Goal: Find specific page/section: Find specific page/section

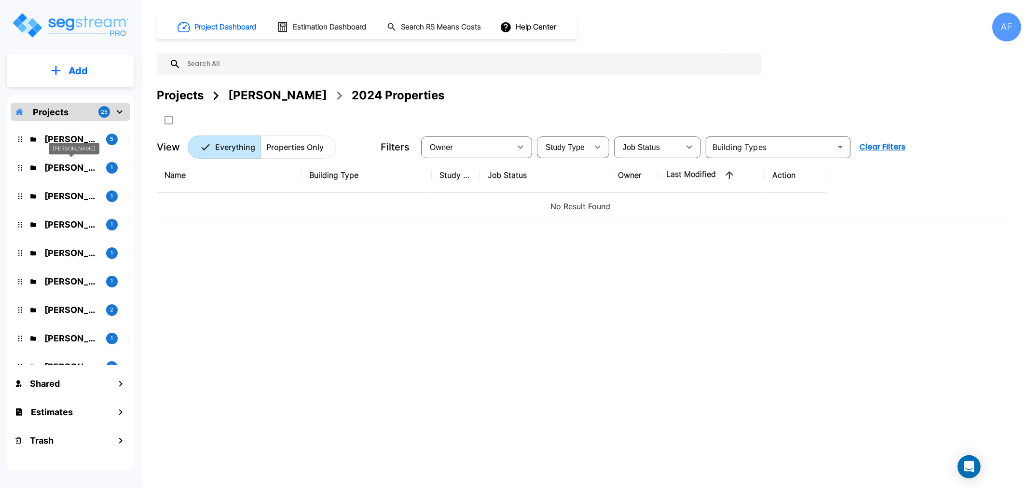
click at [82, 145] on div "Yiddy Tyrnauer" at bounding box center [74, 149] width 51 height 12
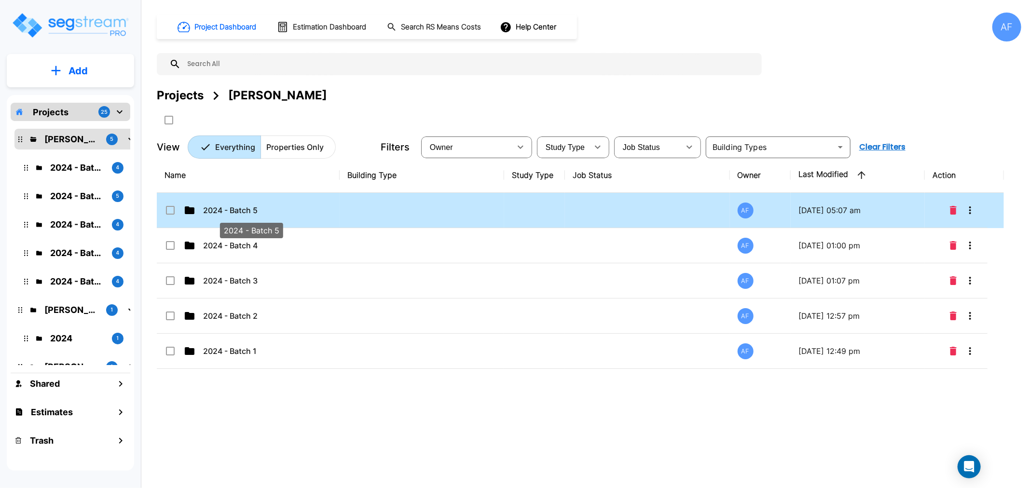
click at [230, 208] on p "2024 - Batch 5" at bounding box center [251, 211] width 96 height 12
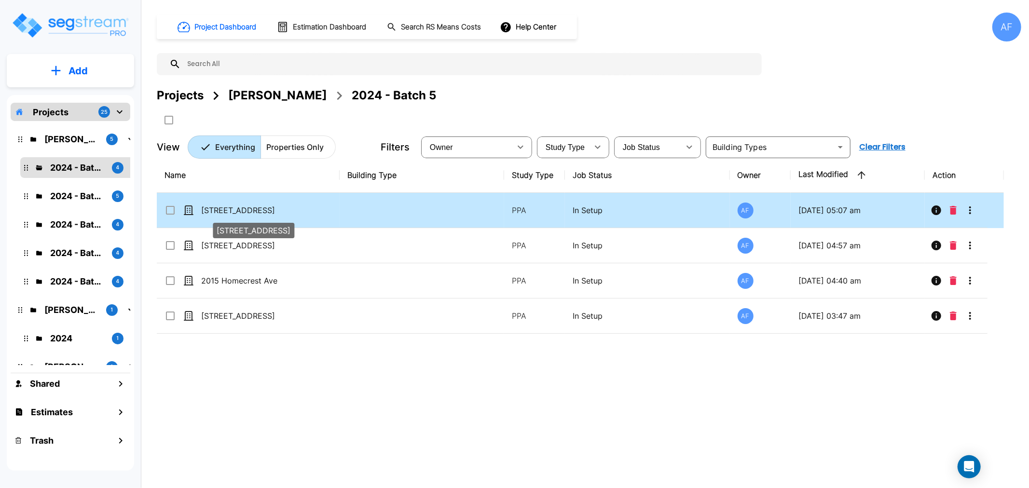
click at [240, 209] on p "[STREET_ADDRESS]" at bounding box center [249, 211] width 96 height 12
checkbox input "false"
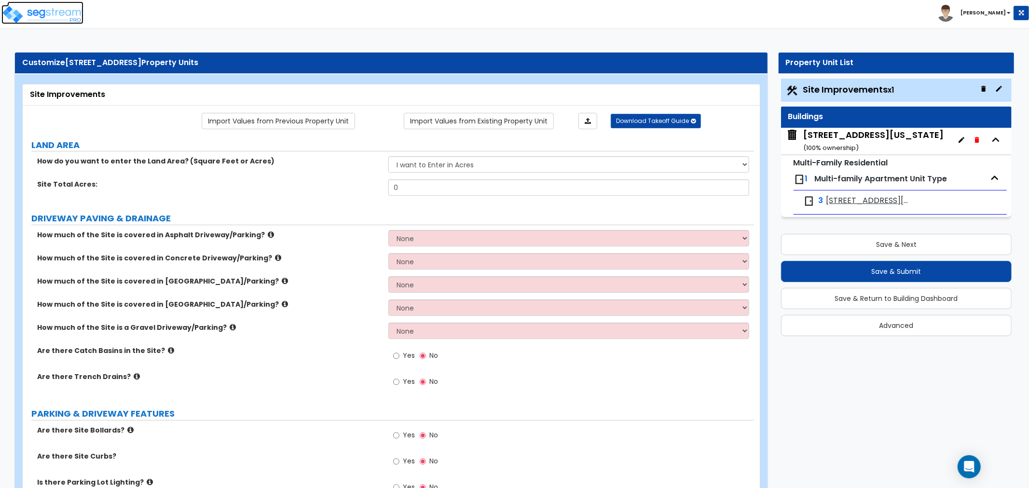
click at [39, 12] on img at bounding box center [42, 14] width 82 height 19
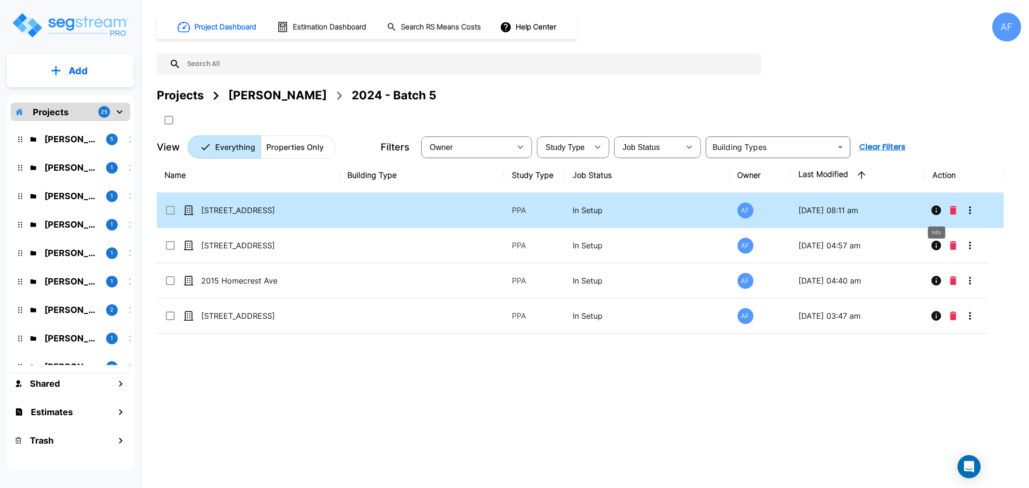
click at [937, 210] on icon "Info" at bounding box center [936, 210] width 10 height 10
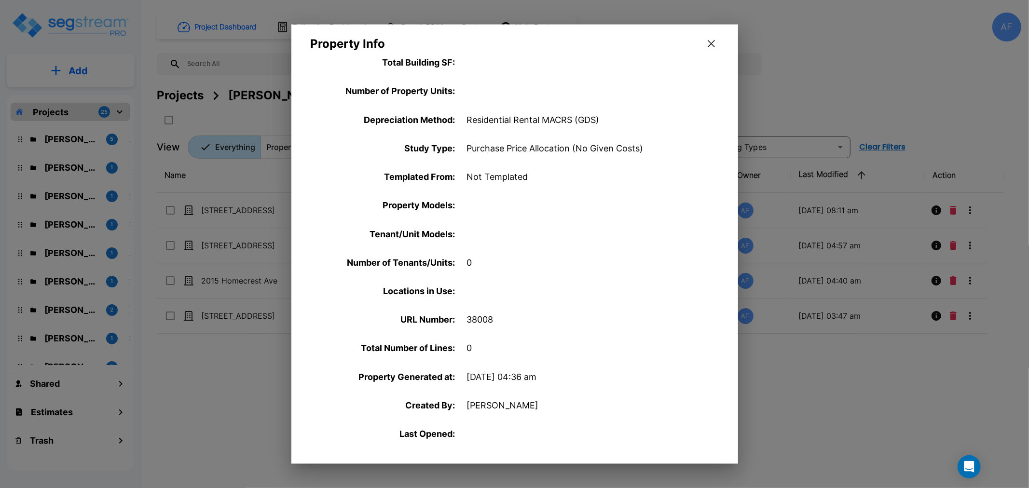
scroll to position [282, 0]
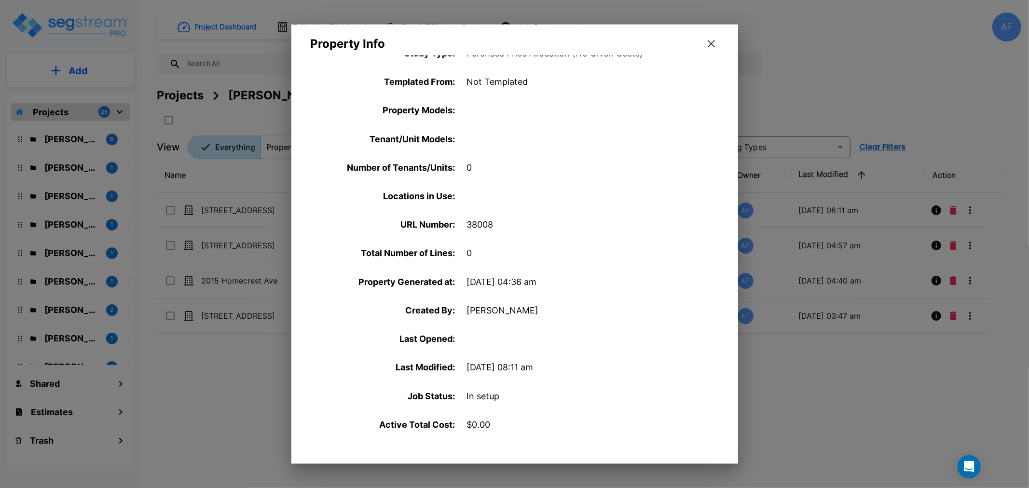
click at [710, 42] on icon "button" at bounding box center [711, 43] width 7 height 7
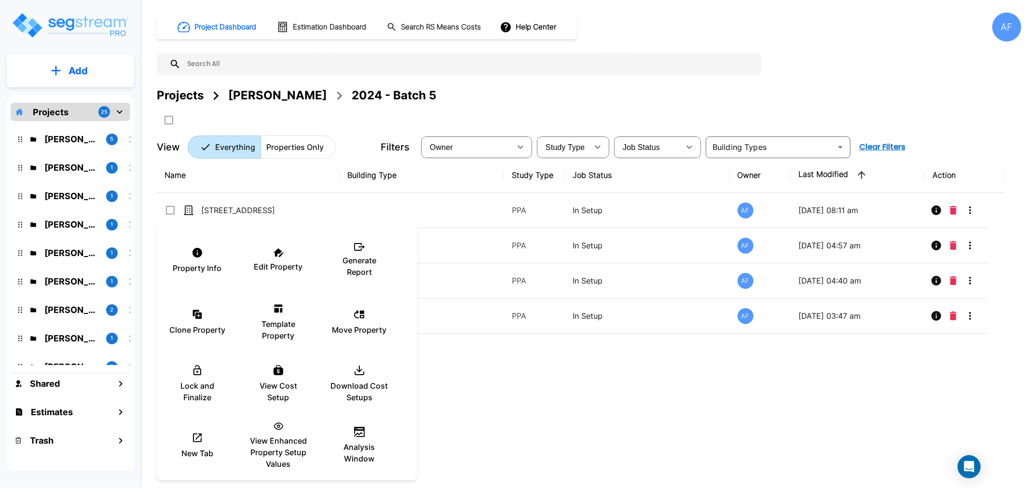
drag, startPoint x: 880, startPoint y: 394, endPoint x: 924, endPoint y: 349, distance: 63.1
click at [880, 388] on div at bounding box center [514, 244] width 1029 height 488
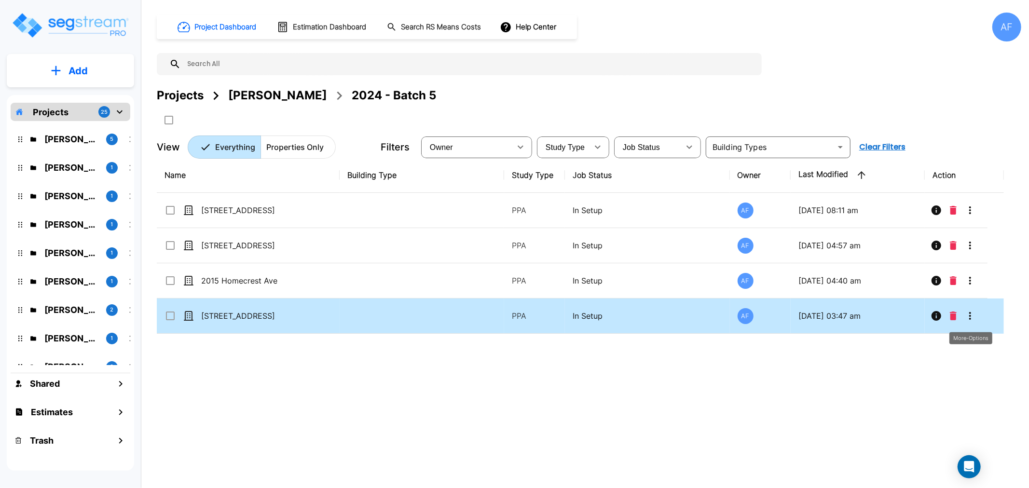
click at [966, 317] on icon "More-Options" at bounding box center [970, 316] width 12 height 12
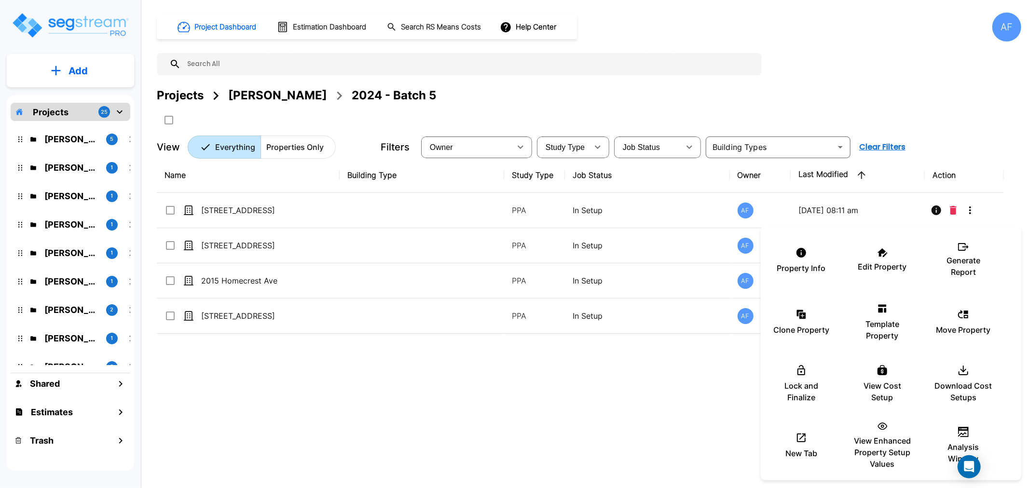
click at [934, 211] on div at bounding box center [514, 244] width 1029 height 488
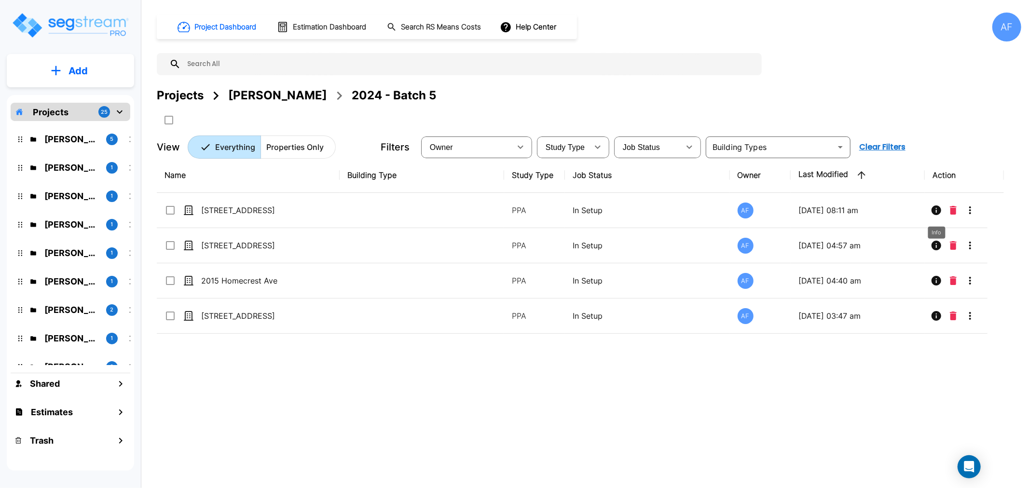
click at [934, 211] on icon "Info" at bounding box center [936, 210] width 10 height 10
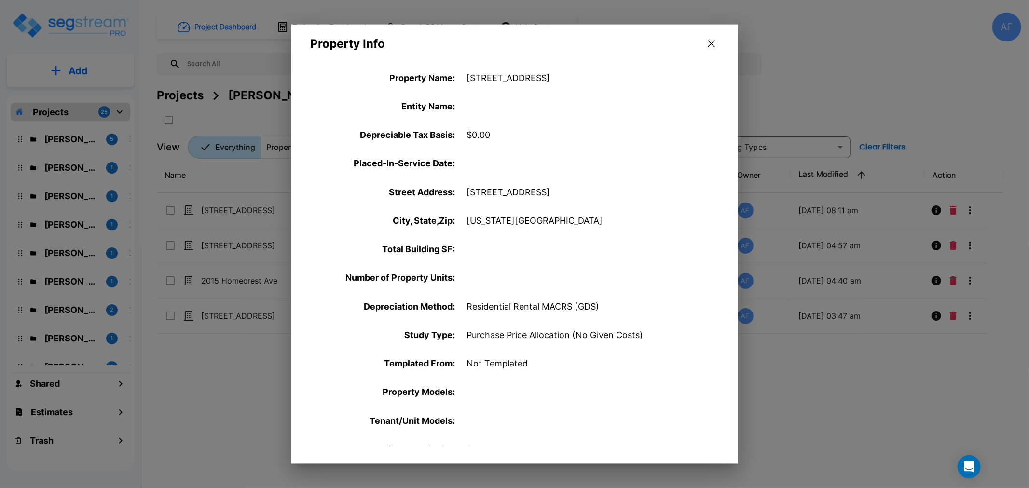
click at [701, 45] on div "Property Info" at bounding box center [514, 38] width 447 height 27
click at [712, 45] on icon "button" at bounding box center [711, 43] width 7 height 7
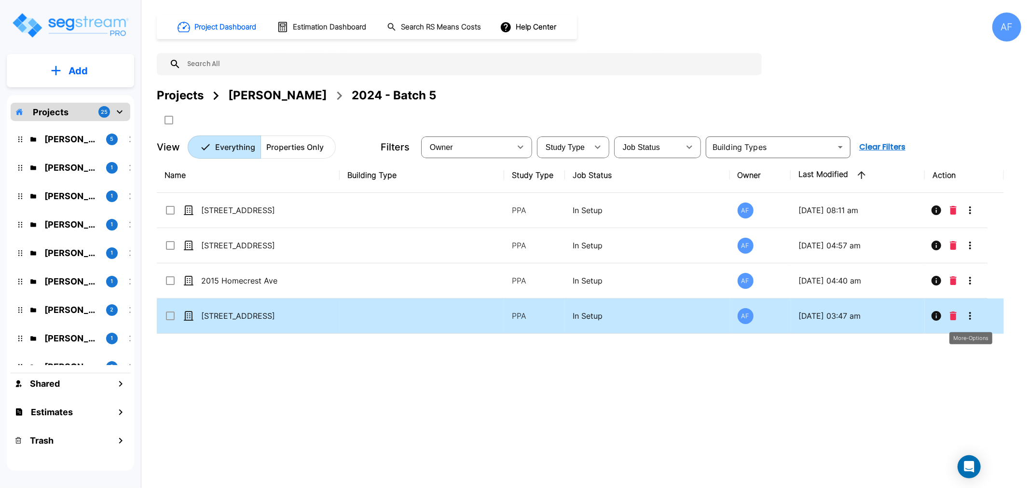
click at [968, 316] on icon "More-Options" at bounding box center [970, 316] width 12 height 12
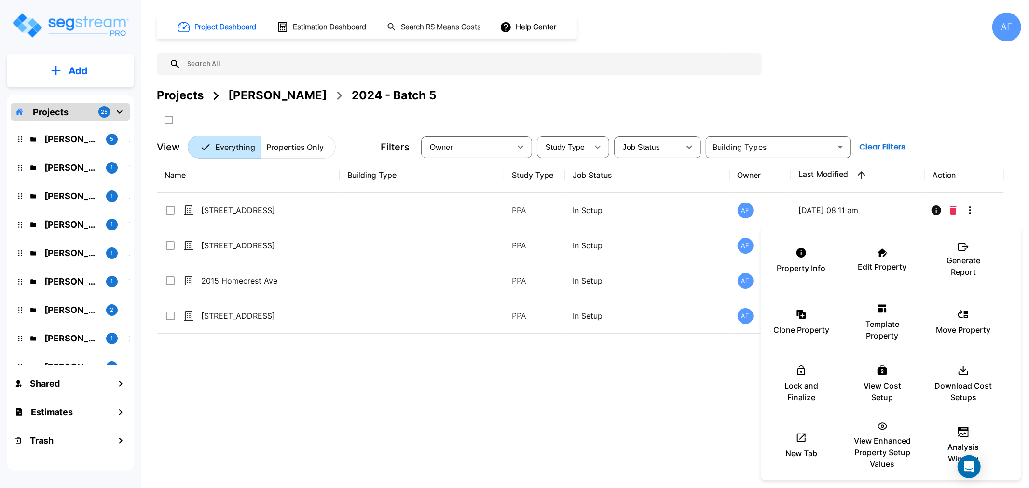
click at [537, 417] on div at bounding box center [514, 244] width 1029 height 488
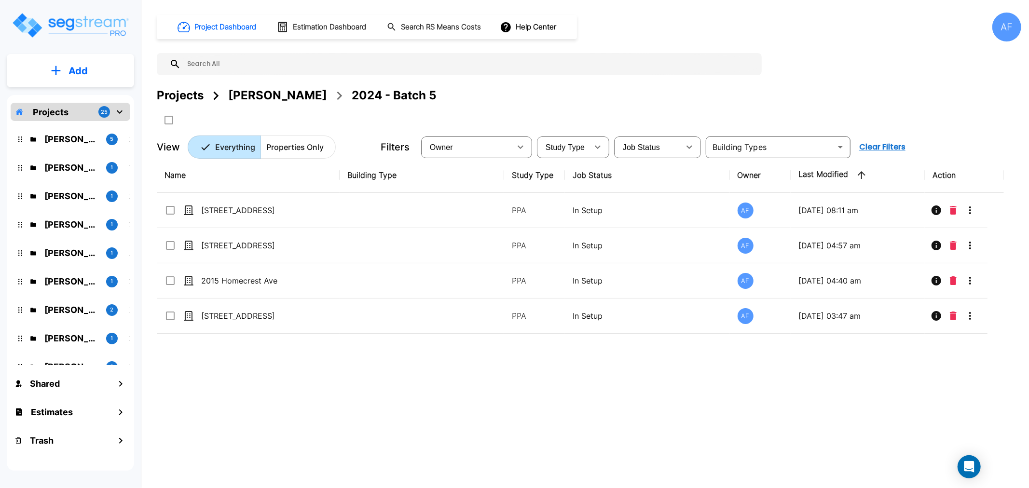
drag, startPoint x: 644, startPoint y: 422, endPoint x: 705, endPoint y: 375, distance: 76.7
click at [646, 423] on div "Name Building Type Study Type Job Status Owner Last Modified Action 384 Audubon…" at bounding box center [580, 309] width 847 height 302
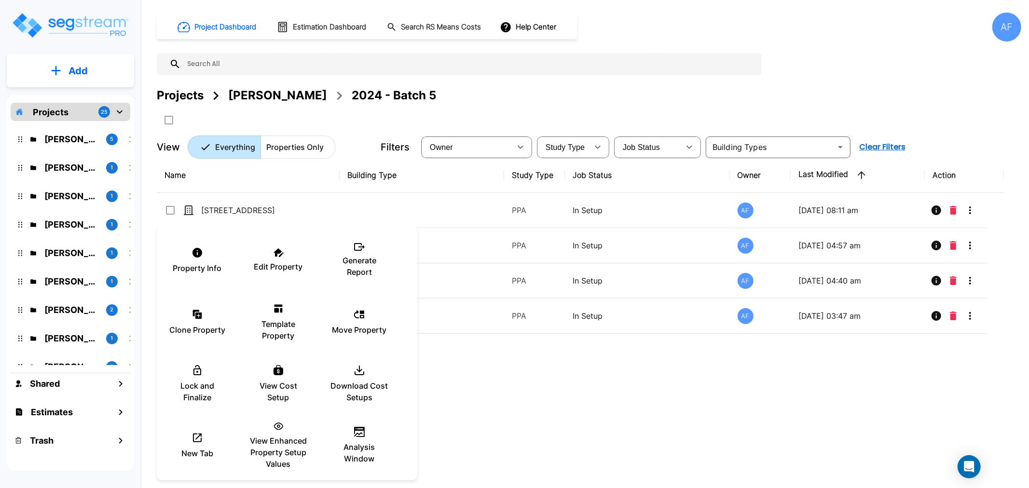
click at [170, 209] on div at bounding box center [514, 244] width 1029 height 488
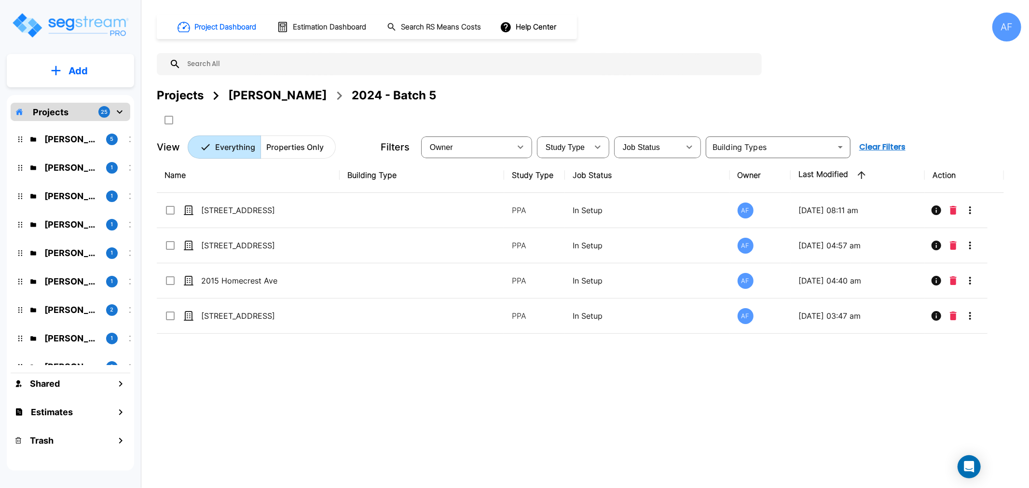
click at [170, 209] on input "select row 384 Audubon Ave" at bounding box center [169, 209] width 10 height 8
checkbox input "true"
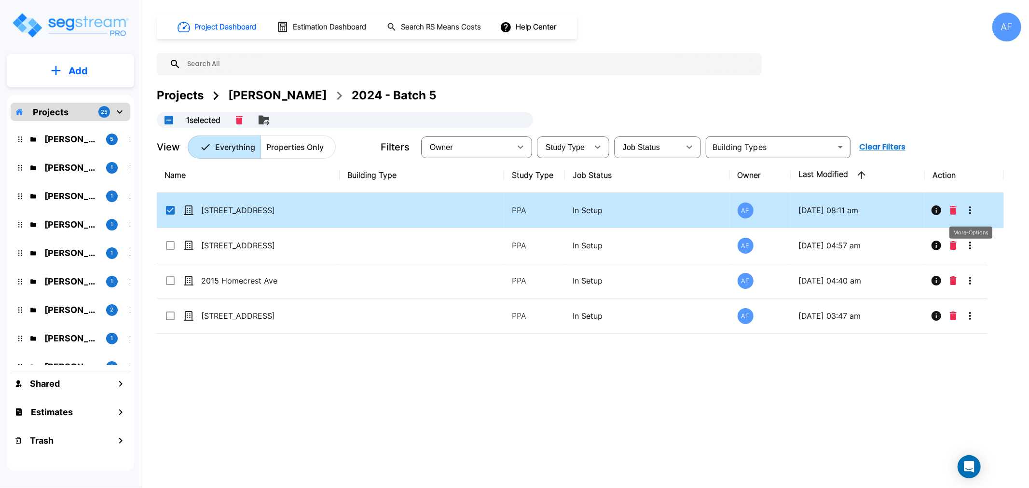
click at [971, 207] on icon "More-Options" at bounding box center [970, 211] width 12 height 12
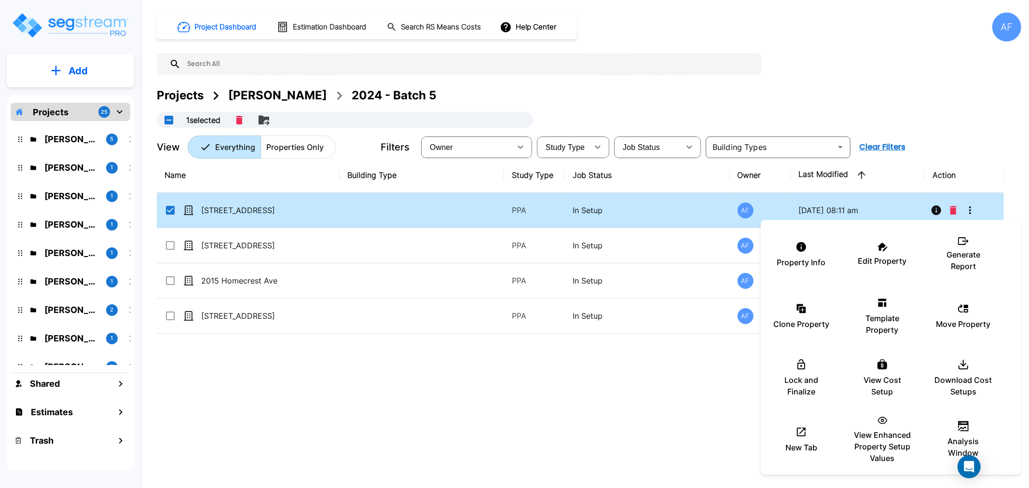
click at [727, 430] on div at bounding box center [514, 244] width 1029 height 488
